Goal: Task Accomplishment & Management: Use online tool/utility

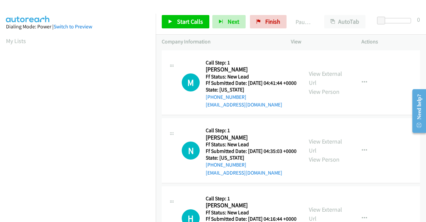
click at [358, 117] on td "M Callback Scheduled Call Step: 1 [PERSON_NAME] America/[GEOGRAPHIC_DATA] Ff St…" at bounding box center [291, 83] width 271 height 68
click at [335, 75] on link "View External Url" at bounding box center [325, 78] width 33 height 17
click at [330, 152] on link "View External Url" at bounding box center [325, 145] width 33 height 17
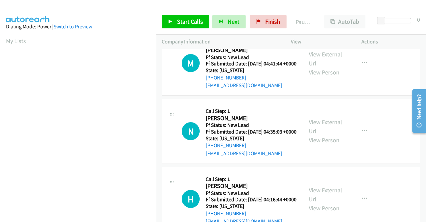
scroll to position [33, 0]
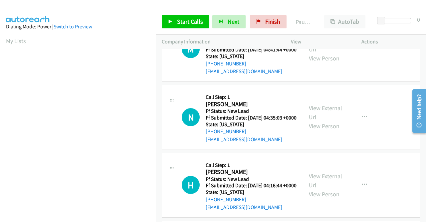
click at [322, 196] on div "View External Url View Person" at bounding box center [326, 184] width 35 height 27
click at [322, 189] on link "View External Url" at bounding box center [325, 180] width 33 height 17
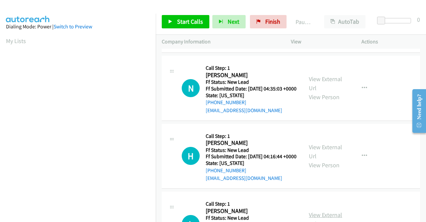
scroll to position [100, 0]
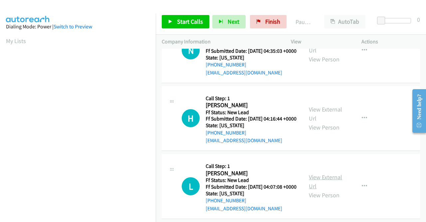
click at [325, 190] on link "View External Url" at bounding box center [325, 181] width 33 height 17
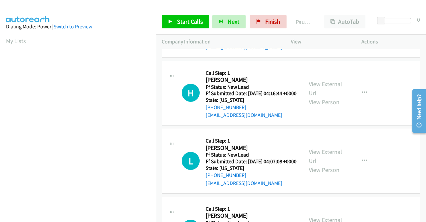
scroll to position [167, 0]
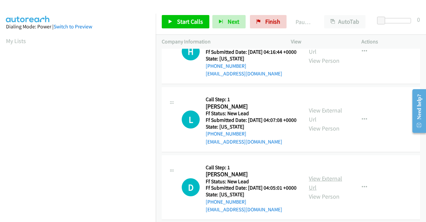
click at [326, 191] on link "View External Url" at bounding box center [325, 182] width 33 height 17
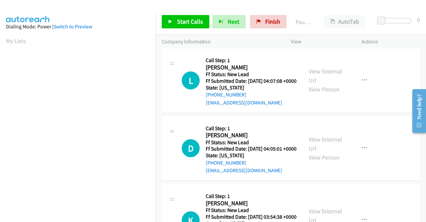
scroll to position [233, 0]
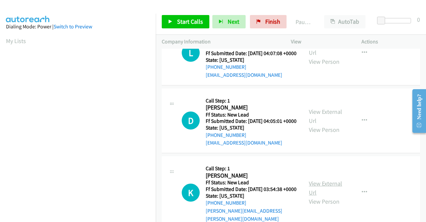
click at [318, 196] on link "View External Url" at bounding box center [325, 187] width 33 height 17
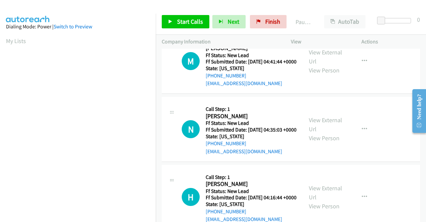
scroll to position [0, 0]
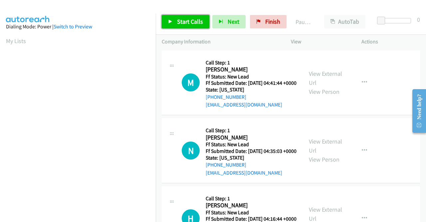
click at [178, 20] on span "Start Calls" at bounding box center [190, 22] width 26 height 8
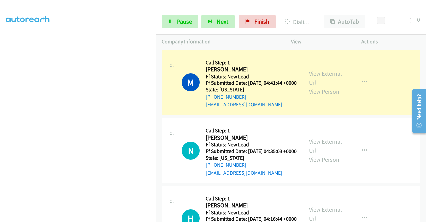
click at [103, 218] on section at bounding box center [78, 63] width 144 height 319
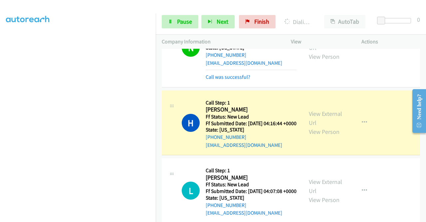
scroll to position [133, 0]
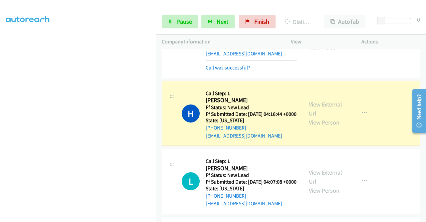
drag, startPoint x: 383, startPoint y: 90, endPoint x: 377, endPoint y: 78, distance: 13.4
click at [383, 78] on div "N Callback Scheduled Call Step: 1 [PERSON_NAME] America/[GEOGRAPHIC_DATA] Ff St…" at bounding box center [291, 38] width 259 height 79
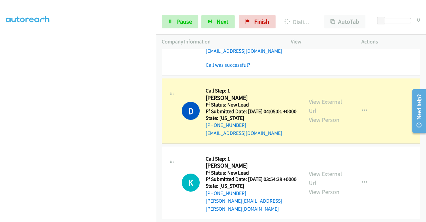
scroll to position [138, 0]
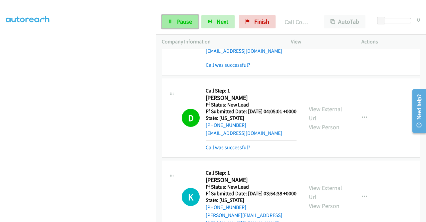
click at [189, 20] on span "Pause" at bounding box center [184, 22] width 15 height 8
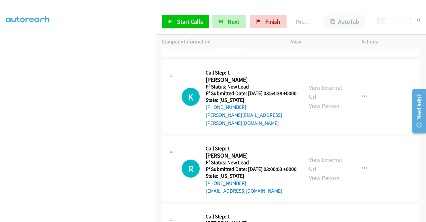
scroll to position [433, 0]
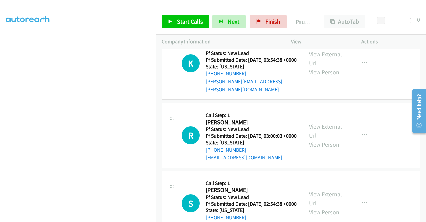
click at [321, 139] on link "View External Url" at bounding box center [325, 130] width 33 height 17
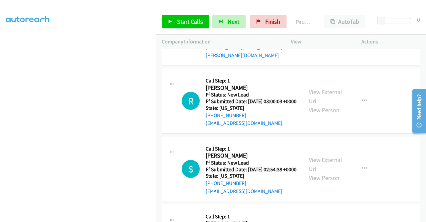
scroll to position [500, 0]
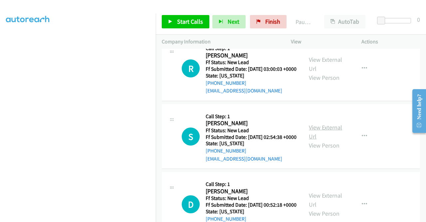
click at [316, 140] on link "View External Url" at bounding box center [325, 131] width 33 height 17
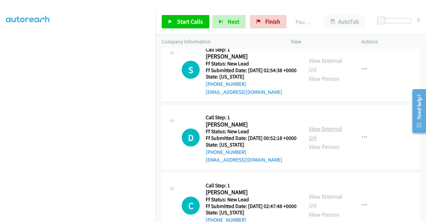
click at [323, 141] on link "View External Url" at bounding box center [325, 133] width 33 height 17
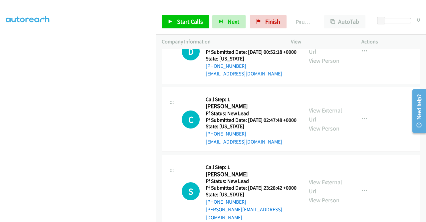
scroll to position [666, 0]
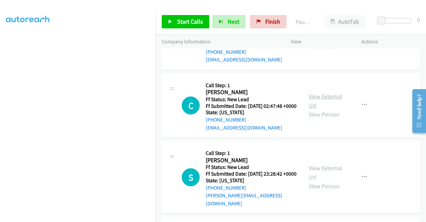
click at [317, 109] on link "View External Url" at bounding box center [325, 100] width 33 height 17
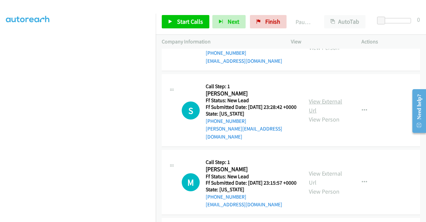
click at [324, 114] on link "View External Url" at bounding box center [325, 105] width 33 height 17
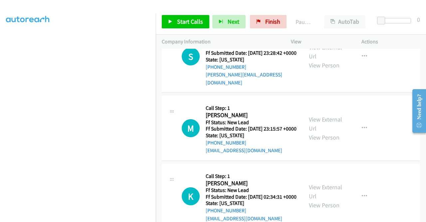
scroll to position [800, 0]
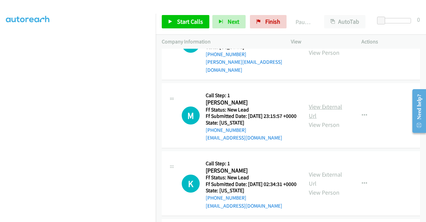
click at [323, 119] on link "View External Url" at bounding box center [325, 111] width 33 height 17
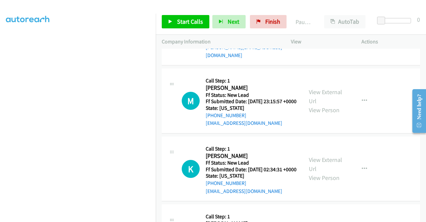
scroll to position [833, 0]
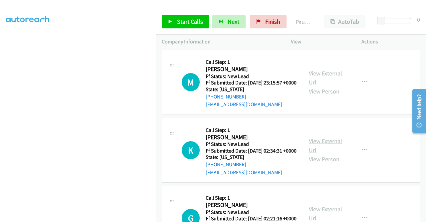
click at [323, 154] on link "View External Url" at bounding box center [325, 145] width 33 height 17
click at [183, 24] on span "Start Calls" at bounding box center [190, 22] width 26 height 8
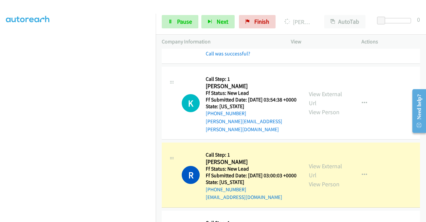
scroll to position [400, 0]
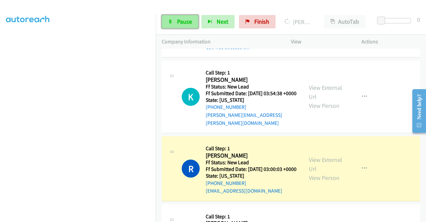
click at [173, 26] on link "Pause" at bounding box center [180, 21] width 37 height 13
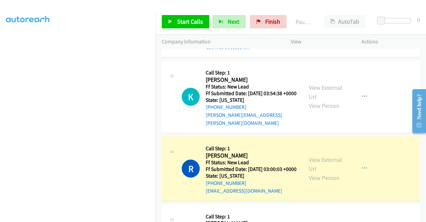
scroll to position [0, 0]
drag, startPoint x: 237, startPoint y: 144, endPoint x: 211, endPoint y: 145, distance: 26.0
click at [211, 111] on div "[PHONE_NUMBER]" at bounding box center [251, 107] width 91 height 8
copy link "[PHONE_NUMBER]"
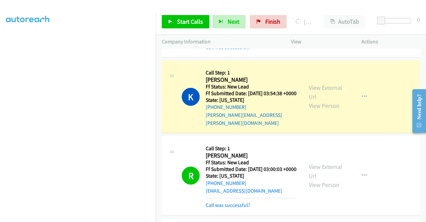
scroll to position [152, 0]
click at [78, 217] on section at bounding box center [78, 63] width 144 height 319
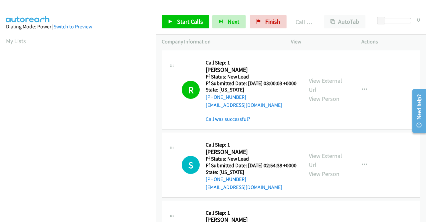
scroll to position [566, 0]
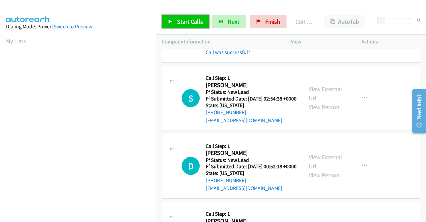
click at [184, 18] on span "Start Calls" at bounding box center [190, 22] width 26 height 8
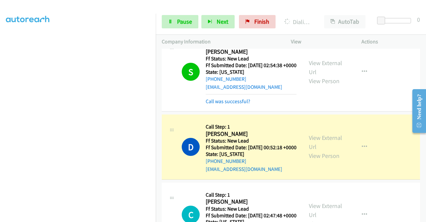
scroll to position [0, 0]
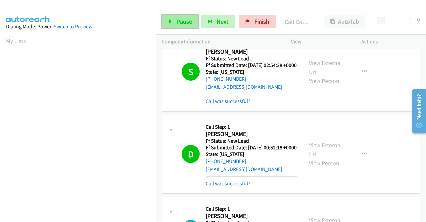
click at [173, 26] on link "Pause" at bounding box center [180, 21] width 37 height 13
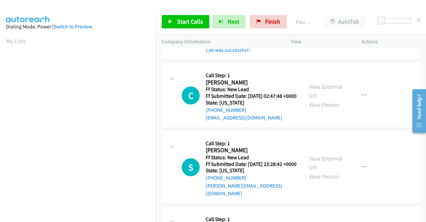
scroll to position [700, 0]
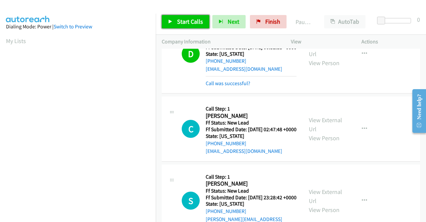
click at [189, 22] on span "Start Calls" at bounding box center [190, 22] width 26 height 8
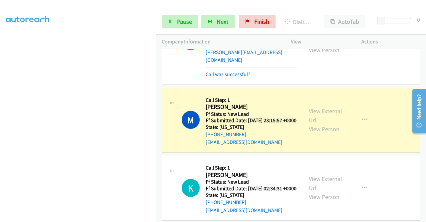
scroll to position [152, 0]
click at [188, 21] on span "Pause" at bounding box center [184, 22] width 15 height 8
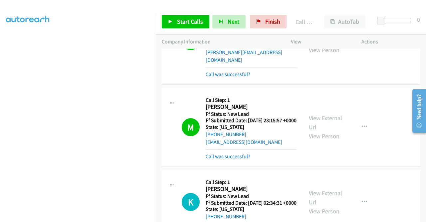
click at [326, 45] on link "View External Url" at bounding box center [325, 36] width 33 height 17
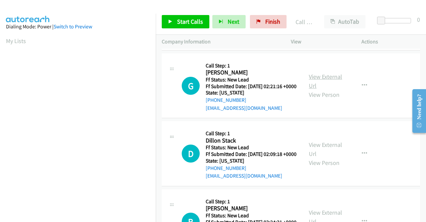
scroll to position [1100, 0]
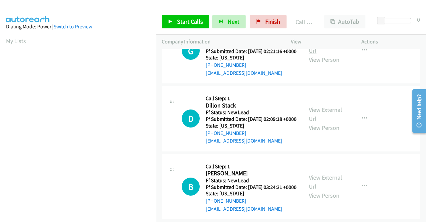
click at [329, 54] on link "View External Url" at bounding box center [325, 46] width 33 height 17
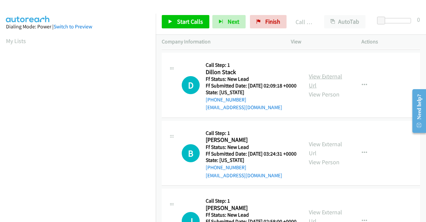
click at [337, 89] on link "View External Url" at bounding box center [325, 80] width 33 height 17
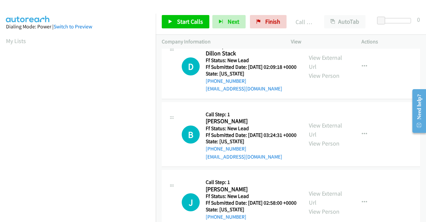
scroll to position [1166, 0]
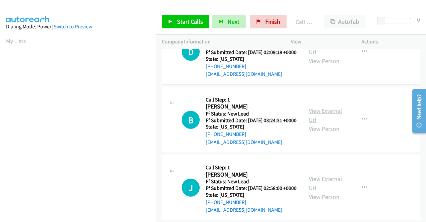
click at [328, 123] on link "View External Url" at bounding box center [325, 115] width 33 height 17
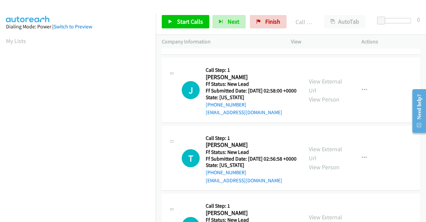
scroll to position [1266, 0]
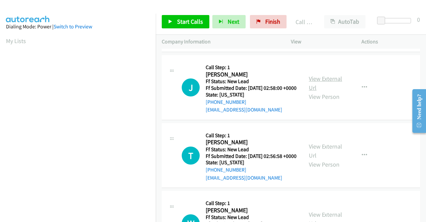
click at [319, 91] on link "View External Url" at bounding box center [325, 83] width 33 height 17
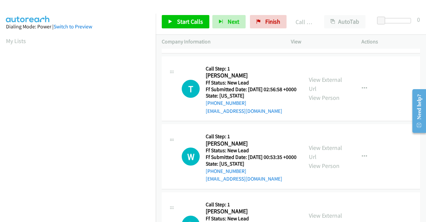
scroll to position [1366, 0]
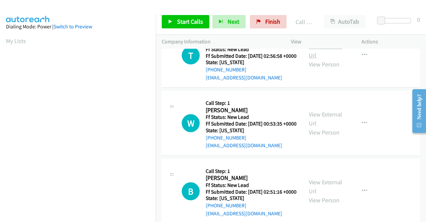
click at [321, 59] on link "View External Url" at bounding box center [325, 50] width 33 height 17
click at [180, 20] on span "Start Calls" at bounding box center [190, 22] width 26 height 8
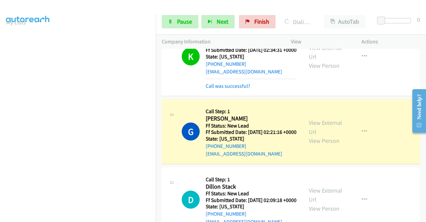
scroll to position [0, 0]
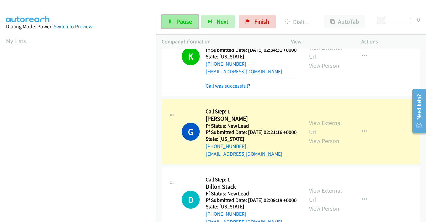
drag, startPoint x: 185, startPoint y: 18, endPoint x: 181, endPoint y: 23, distance: 6.9
click at [185, 18] on span "Pause" at bounding box center [184, 22] width 15 height 8
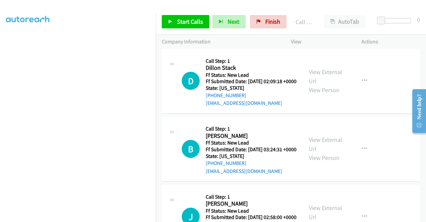
scroll to position [1166, 0]
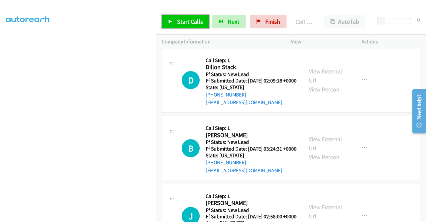
click at [193, 25] on link "Start Calls" at bounding box center [186, 21] width 48 height 13
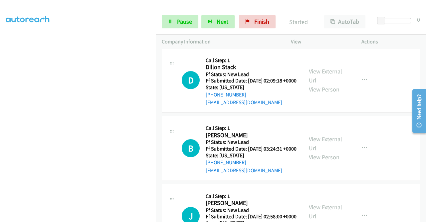
click at [157, 114] on td "D Callback Scheduled Call Step: 1 Dillon Stack America/[GEOGRAPHIC_DATA] Ff Sta…" at bounding box center [291, 80] width 271 height 68
click at [174, 21] on link "Pause" at bounding box center [180, 21] width 37 height 13
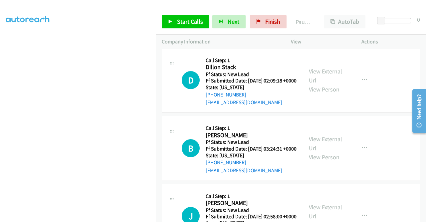
drag, startPoint x: 246, startPoint y: 172, endPoint x: 211, endPoint y: 174, distance: 35.4
click at [211, 99] on div "[PHONE_NUMBER]" at bounding box center [251, 95] width 91 height 8
copy link "[PHONE_NUMBER]"
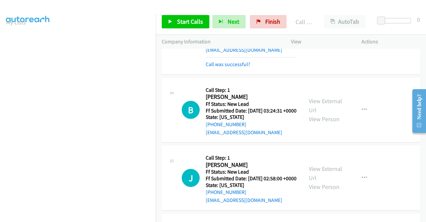
scroll to position [1299, 0]
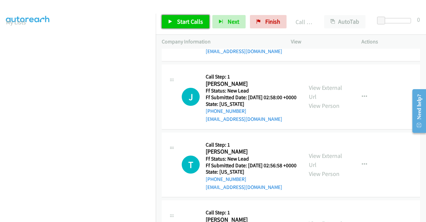
click at [182, 21] on span "Start Calls" at bounding box center [190, 22] width 26 height 8
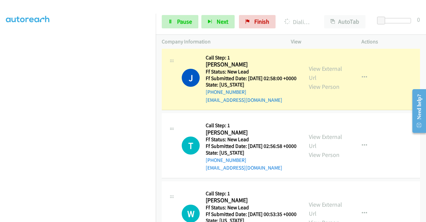
scroll to position [152, 0]
click at [169, 21] on icon at bounding box center [170, 22] width 5 height 5
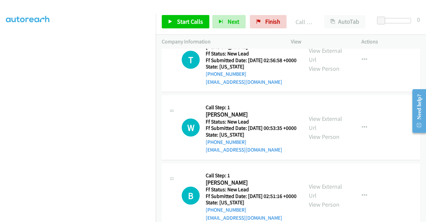
scroll to position [1466, 0]
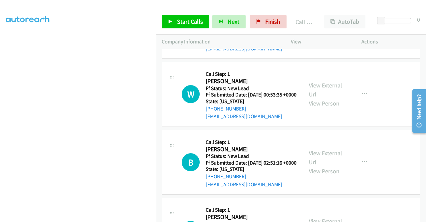
click at [333, 98] on link "View External Url" at bounding box center [325, 89] width 33 height 17
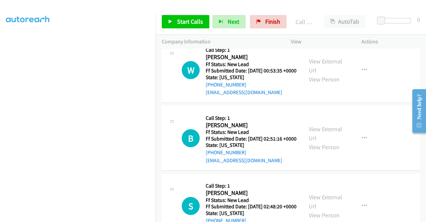
scroll to position [1533, 0]
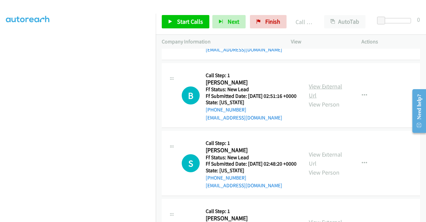
click at [322, 99] on link "View External Url" at bounding box center [325, 90] width 33 height 17
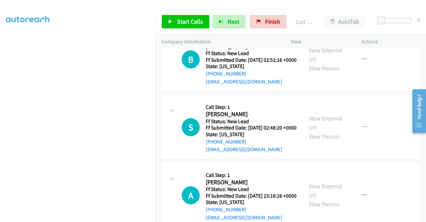
scroll to position [1599, 0]
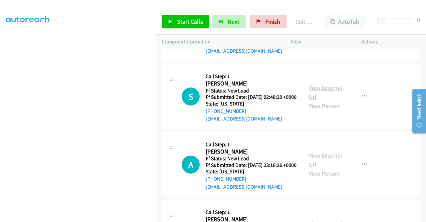
click at [330, 100] on link "View External Url" at bounding box center [325, 92] width 33 height 17
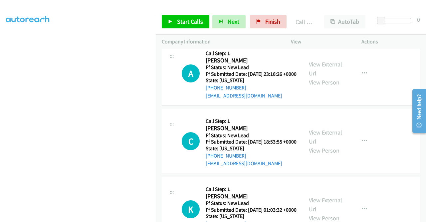
scroll to position [1699, 0]
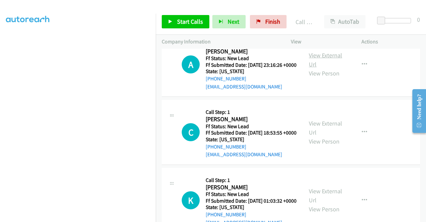
click at [325, 68] on link "View External Url" at bounding box center [325, 59] width 33 height 17
click at [175, 26] on link "Start Calls" at bounding box center [186, 21] width 48 height 13
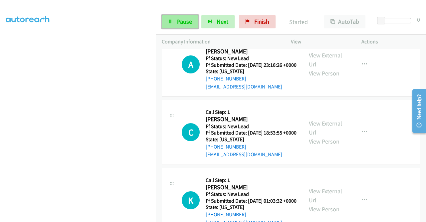
click at [179, 23] on span "Pause" at bounding box center [184, 22] width 15 height 8
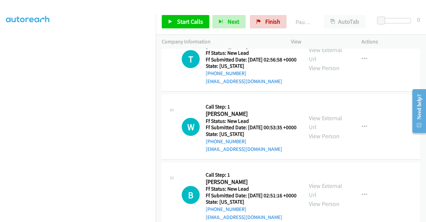
scroll to position [1466, 0]
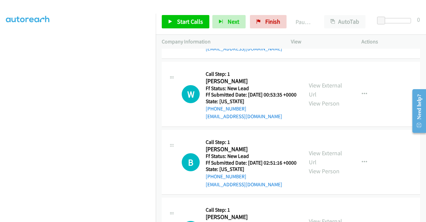
drag, startPoint x: 250, startPoint y: 140, endPoint x: 210, endPoint y: 141, distance: 39.7
click at [210, 45] on div "[PHONE_NUMBER]" at bounding box center [251, 41] width 91 height 8
copy link "[PHONE_NUMBER]"
